Goal: Information Seeking & Learning: Learn about a topic

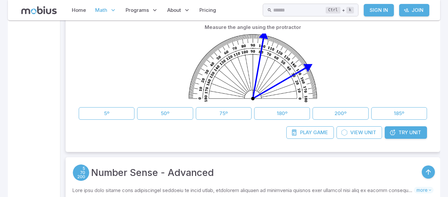
scroll to position [396, 0]
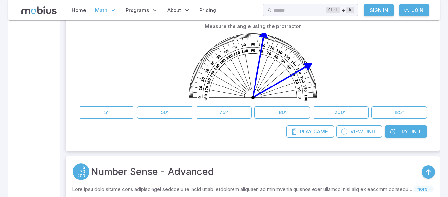
click at [425, 131] on link "Try Unit" at bounding box center [406, 131] width 42 height 12
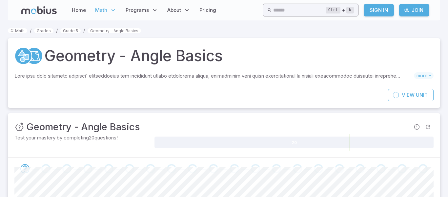
scroll to position [396, 0]
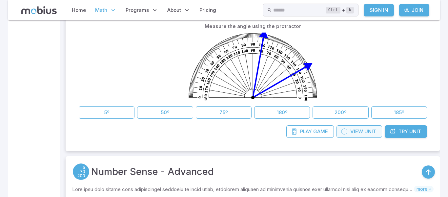
click at [359, 129] on span "View" at bounding box center [356, 131] width 13 height 7
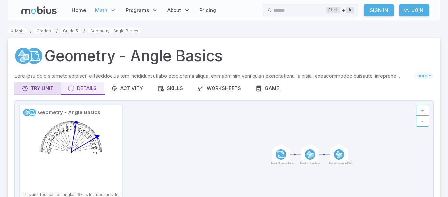
click at [40, 91] on div "Try Unit" at bounding box center [38, 88] width 32 height 7
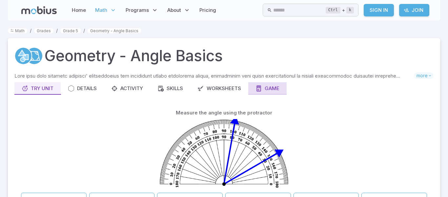
click at [266, 84] on link "Game" at bounding box center [267, 88] width 38 height 12
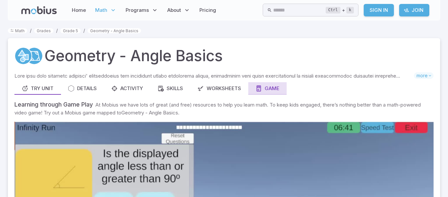
click at [267, 84] on link "Game" at bounding box center [267, 88] width 38 height 12
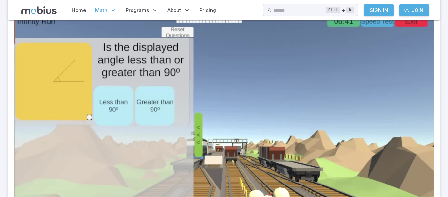
scroll to position [138, 0]
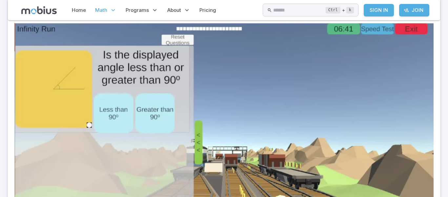
scroll to position [102, 0]
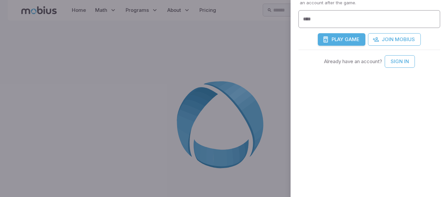
scroll to position [188, 0]
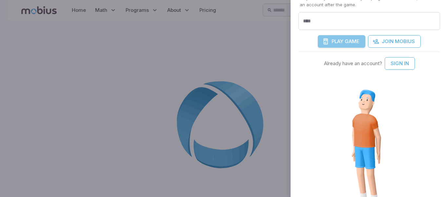
click at [342, 43] on span "Play" at bounding box center [338, 41] width 12 height 7
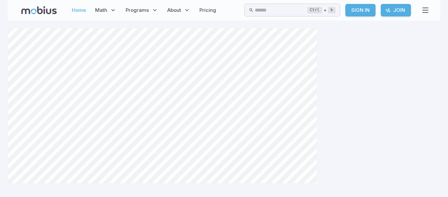
click at [76, 11] on link "Home" at bounding box center [79, 10] width 18 height 15
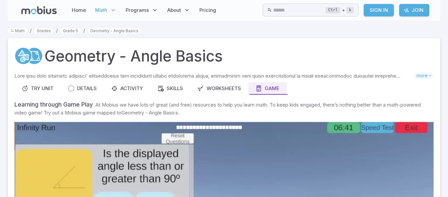
scroll to position [462, 0]
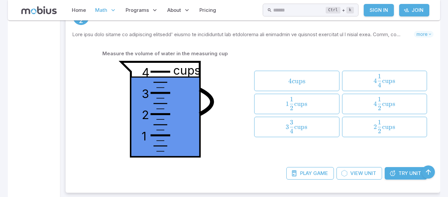
scroll to position [3389, 0]
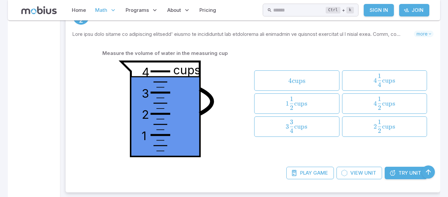
click at [408, 174] on span "Try" at bounding box center [404, 172] width 10 height 7
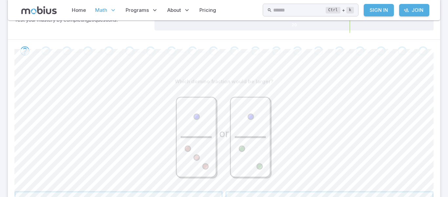
scroll to position [142, 0]
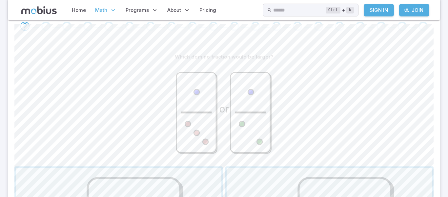
click at [257, 93] on icon at bounding box center [251, 113] width 40 height 80
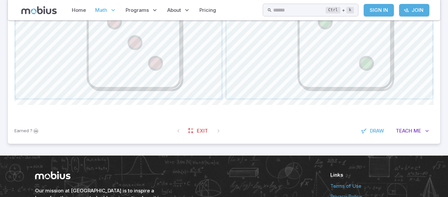
scroll to position [421, 0]
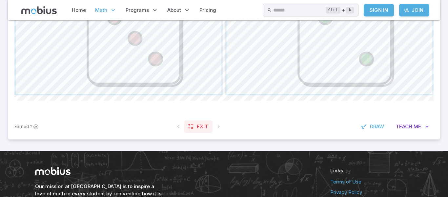
click at [203, 127] on span "Exit" at bounding box center [202, 126] width 11 height 7
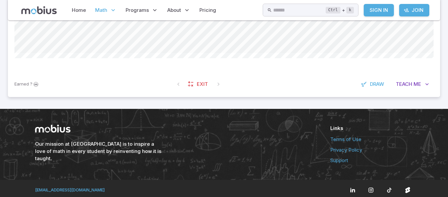
scroll to position [241, 0]
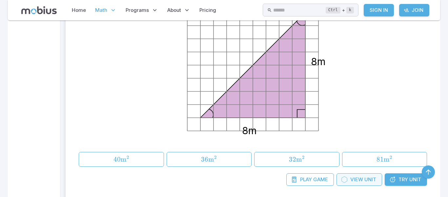
scroll to position [7064, 0]
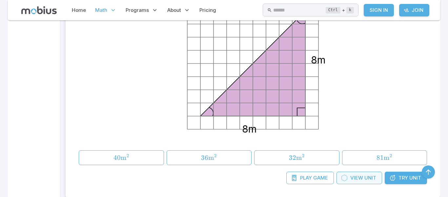
click at [354, 101] on div "8m 8m" at bounding box center [253, 64] width 348 height 166
